Goal: Contribute content

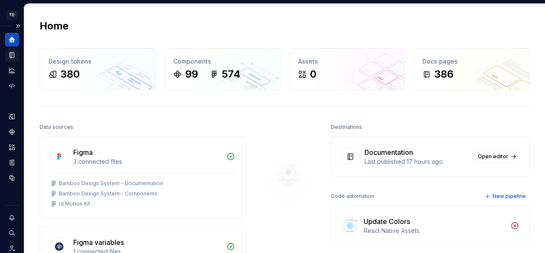
click at [9, 54] on icon "Documentation" at bounding box center [12, 55] width 8 height 8
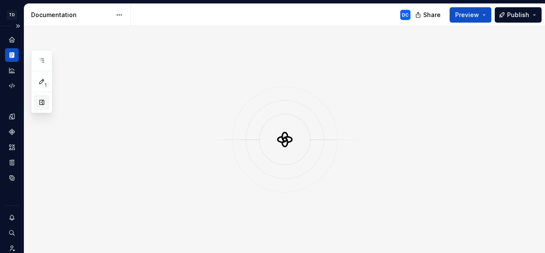
click at [43, 104] on button "button" at bounding box center [41, 102] width 15 height 15
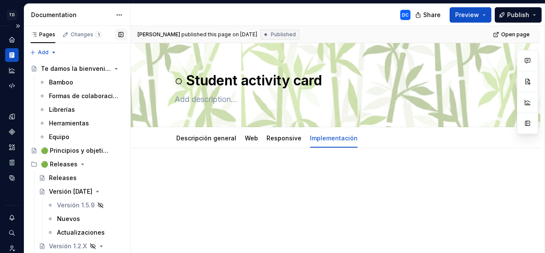
type textarea "*"
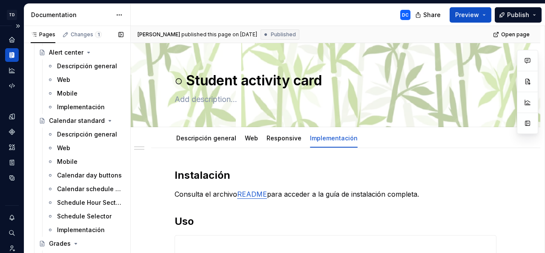
scroll to position [5891, 0]
click at [81, 133] on div "Descripción general" at bounding box center [77, 135] width 41 height 9
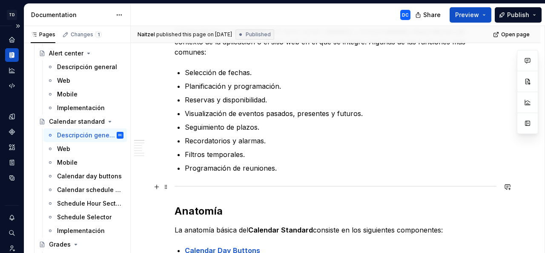
scroll to position [299, 0]
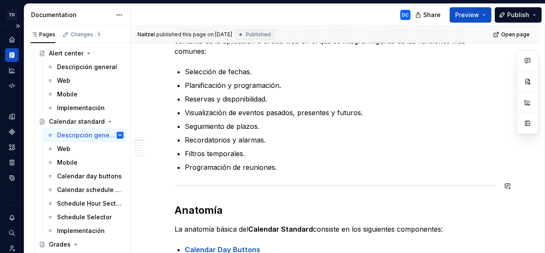
click at [290, 170] on p "Programación de reuniones." at bounding box center [341, 167] width 312 height 10
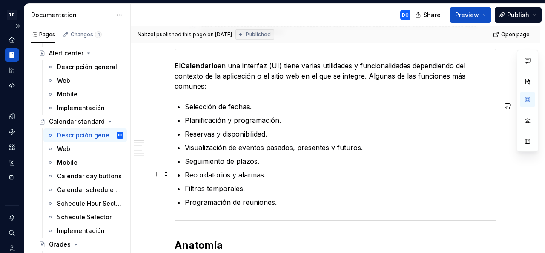
scroll to position [261, 0]
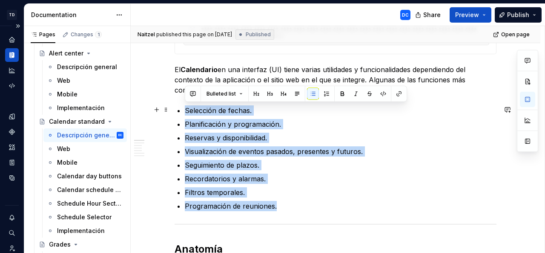
drag, startPoint x: 290, startPoint y: 202, endPoint x: 184, endPoint y: 109, distance: 140.9
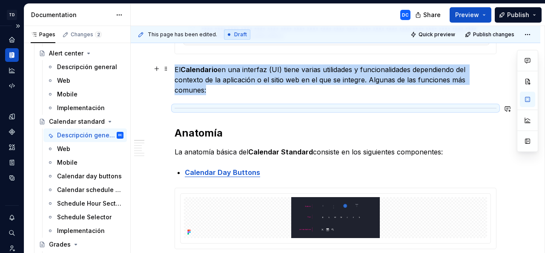
click at [214, 88] on p "El Calendario en una interfaz (UI) tiene varias utilidades y funcionalidades de…" at bounding box center [336, 79] width 322 height 31
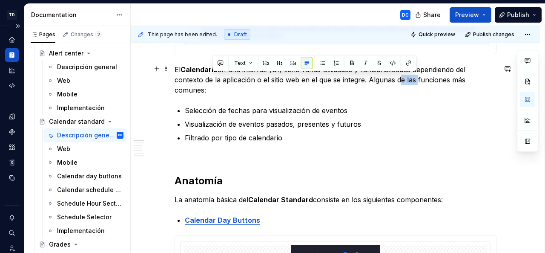
drag, startPoint x: 414, startPoint y: 80, endPoint x: 398, endPoint y: 78, distance: 16.3
click at [398, 78] on p "El Calendario en una interfaz (UI) tiene varias utilidades y funcionalidades de…" at bounding box center [336, 79] width 322 height 31
click at [374, 79] on p "El Calendario en una interfaz (UI) tiene varias utilidades y funcionalidades de…" at bounding box center [336, 79] width 322 height 31
drag, startPoint x: 369, startPoint y: 78, endPoint x: 382, endPoint y: 87, distance: 15.8
click at [382, 87] on p "El Calendario en una interfaz (UI) tiene varias utilidades y funcionalidades de…" at bounding box center [336, 79] width 322 height 31
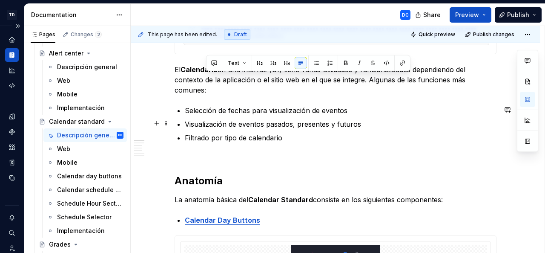
click at [309, 125] on p "Visualización de eventos pasados, presentes y futuros" at bounding box center [341, 124] width 312 height 10
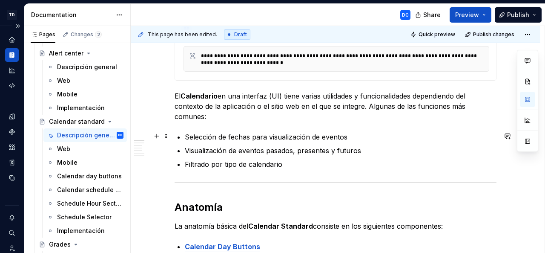
scroll to position [234, 0]
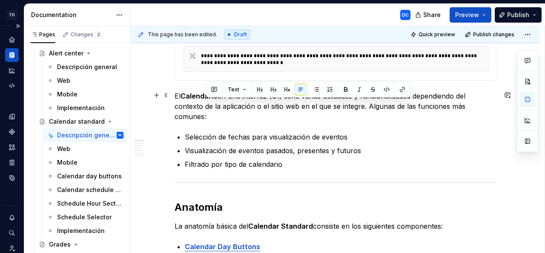
drag, startPoint x: 369, startPoint y: 104, endPoint x: 381, endPoint y: 114, distance: 16.3
click at [381, 114] on p "El Calendario en una interfaz (UI) tiene varias utilidades y funcionalidades de…" at bounding box center [336, 106] width 322 height 31
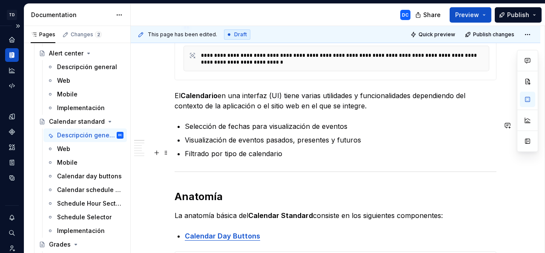
scroll to position [235, 0]
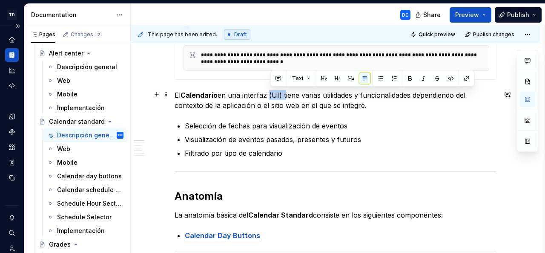
drag, startPoint x: 285, startPoint y: 92, endPoint x: 269, endPoint y: 92, distance: 15.3
click at [269, 92] on p "El Calendario en una interfaz (UI) tiene varias utilidades y funcionalidades de…" at bounding box center [336, 100] width 322 height 20
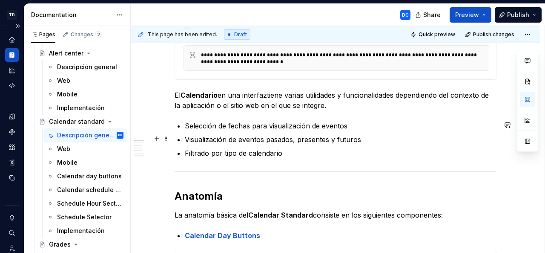
scroll to position [220, 0]
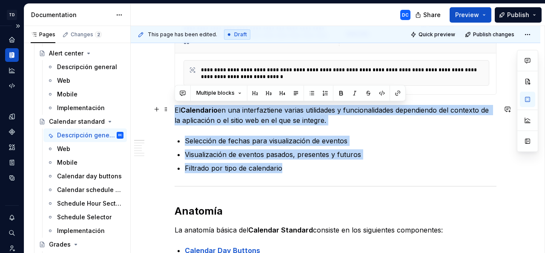
drag, startPoint x: 285, startPoint y: 169, endPoint x: 174, endPoint y: 109, distance: 126.6
copy div "El Calendario en una interfaztiene varias utilidades y funcionalidades dependie…"
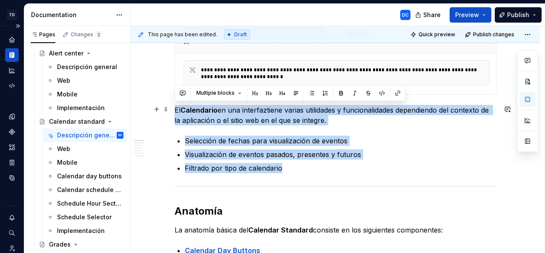
drag, startPoint x: 289, startPoint y: 170, endPoint x: 170, endPoint y: 107, distance: 135.1
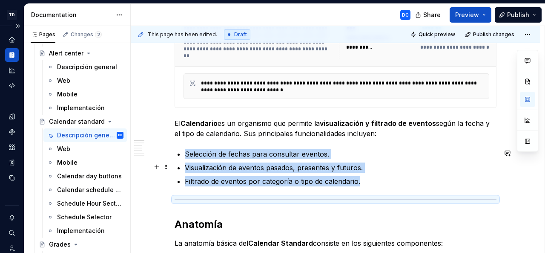
scroll to position [206, 0]
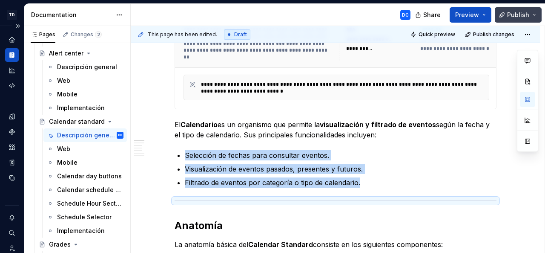
click at [520, 14] on span "Publish" at bounding box center [518, 15] width 22 height 9
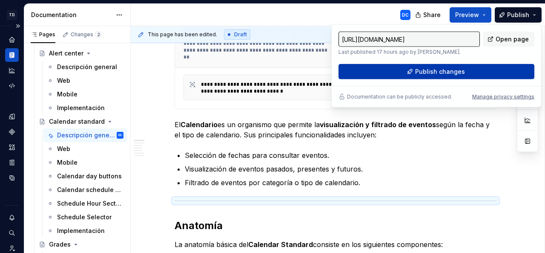
click at [470, 69] on button "Publish changes" at bounding box center [437, 71] width 196 height 15
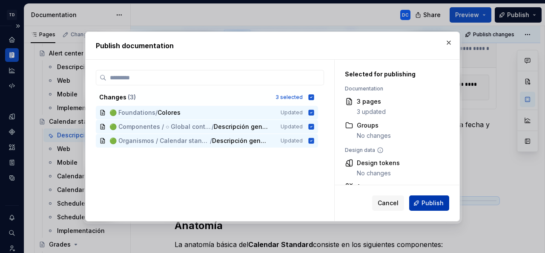
click at [423, 202] on span "Publish" at bounding box center [433, 203] width 22 height 9
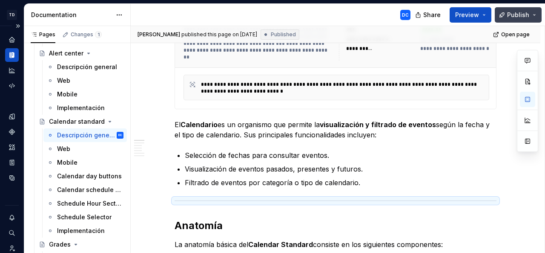
click at [533, 17] on button "Publish" at bounding box center [518, 14] width 47 height 15
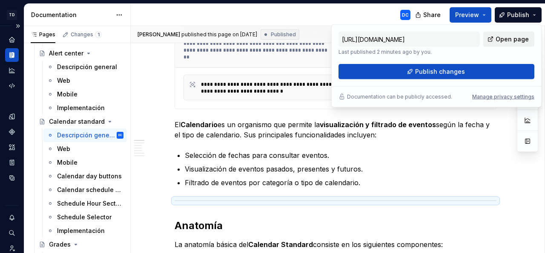
click at [501, 37] on span "Open page" at bounding box center [512, 39] width 33 height 9
type textarea "*"
